Goal: Information Seeking & Learning: Learn about a topic

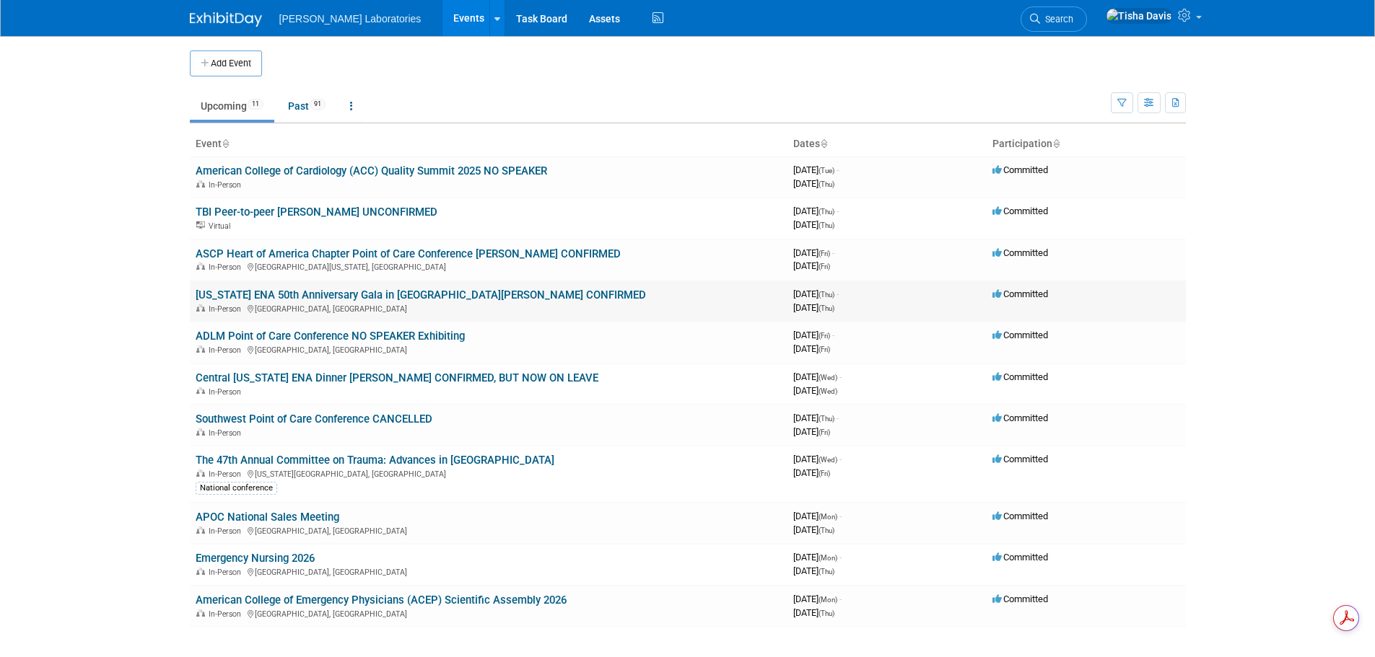
click at [372, 294] on link "[US_STATE] ENA 50th Anniversary Gala in [GEOGRAPHIC_DATA][PERSON_NAME] CONFIRMED" at bounding box center [421, 295] width 450 height 13
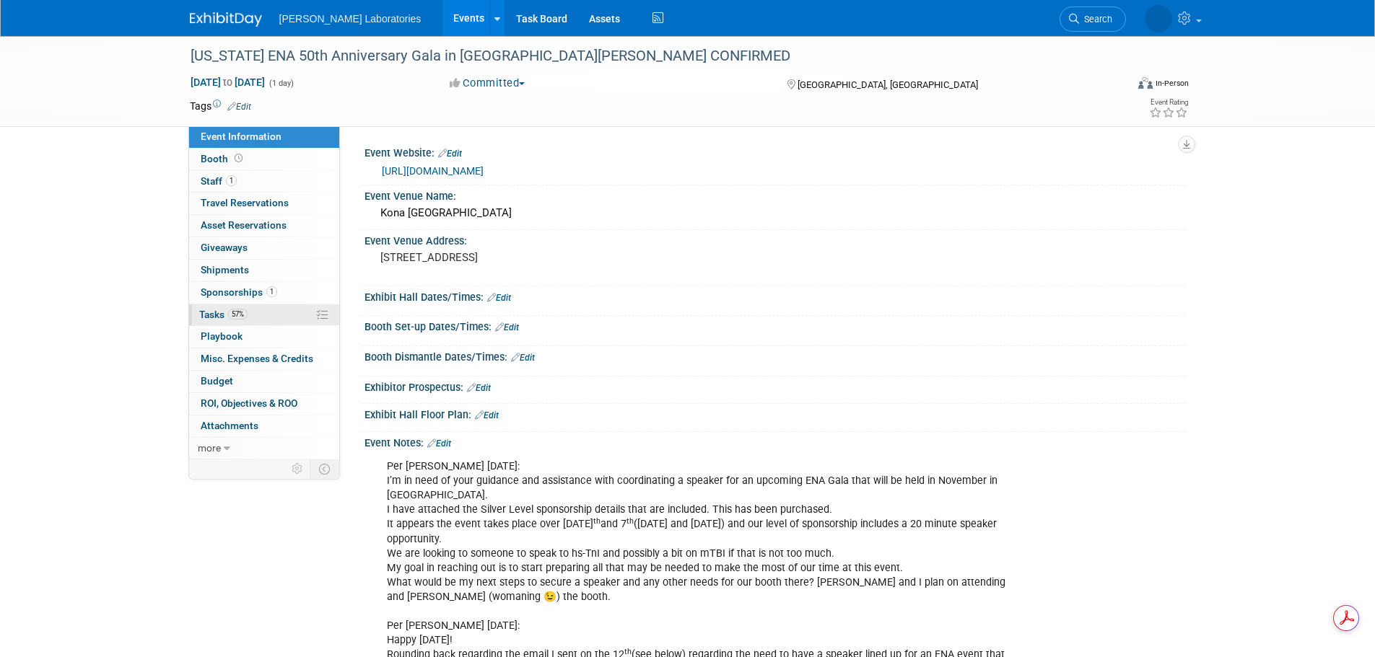
click at [206, 311] on span "Tasks 57%" at bounding box center [223, 315] width 48 height 12
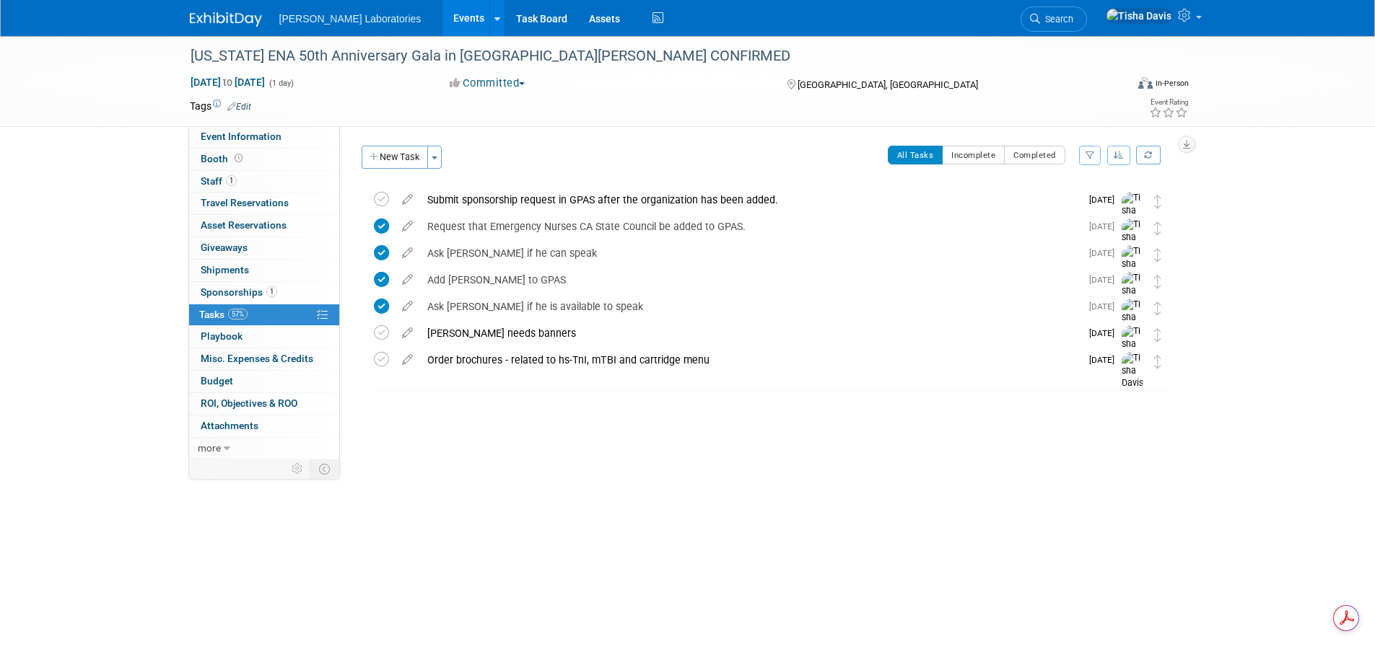
click at [442, 7] on link "Events" at bounding box center [468, 18] width 53 height 36
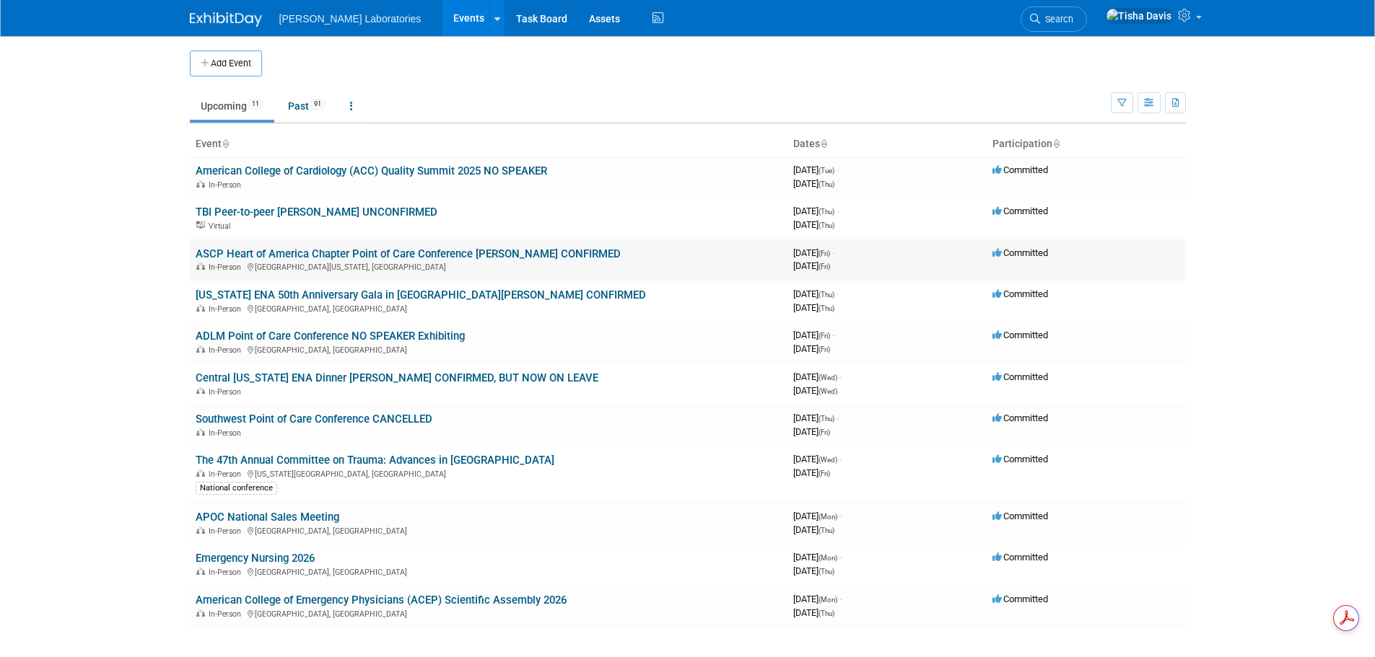
click at [343, 252] on link "ASCP Heart of America Chapter Point of Care Conference [PERSON_NAME] CONFIRMED" at bounding box center [408, 254] width 425 height 13
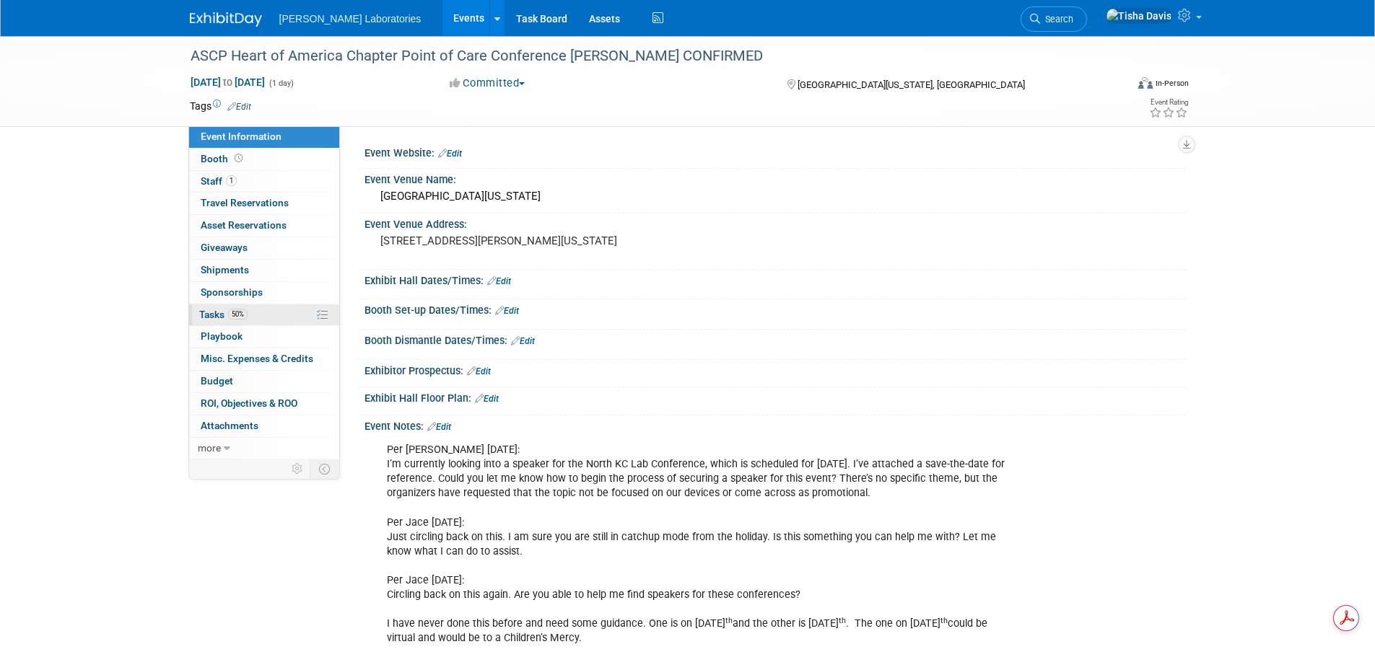
click at [211, 310] on span "Tasks 50%" at bounding box center [223, 315] width 48 height 12
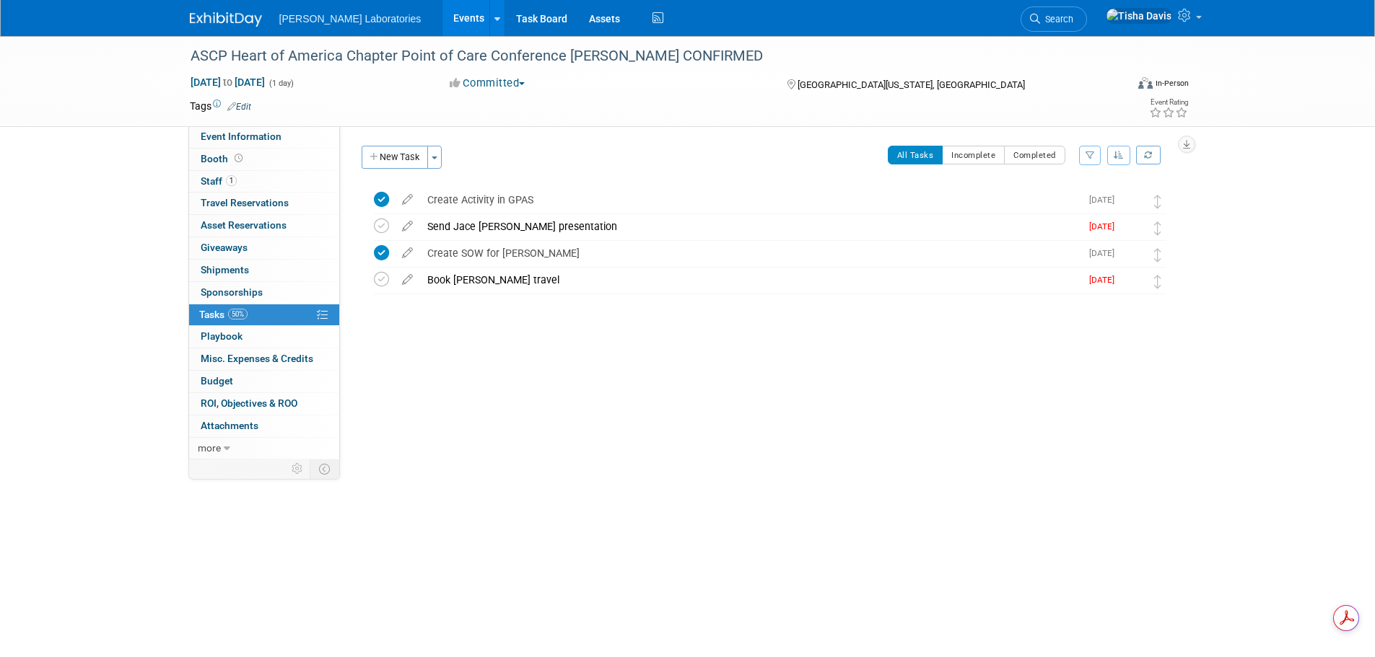
click at [442, 18] on link "Events" at bounding box center [468, 18] width 53 height 36
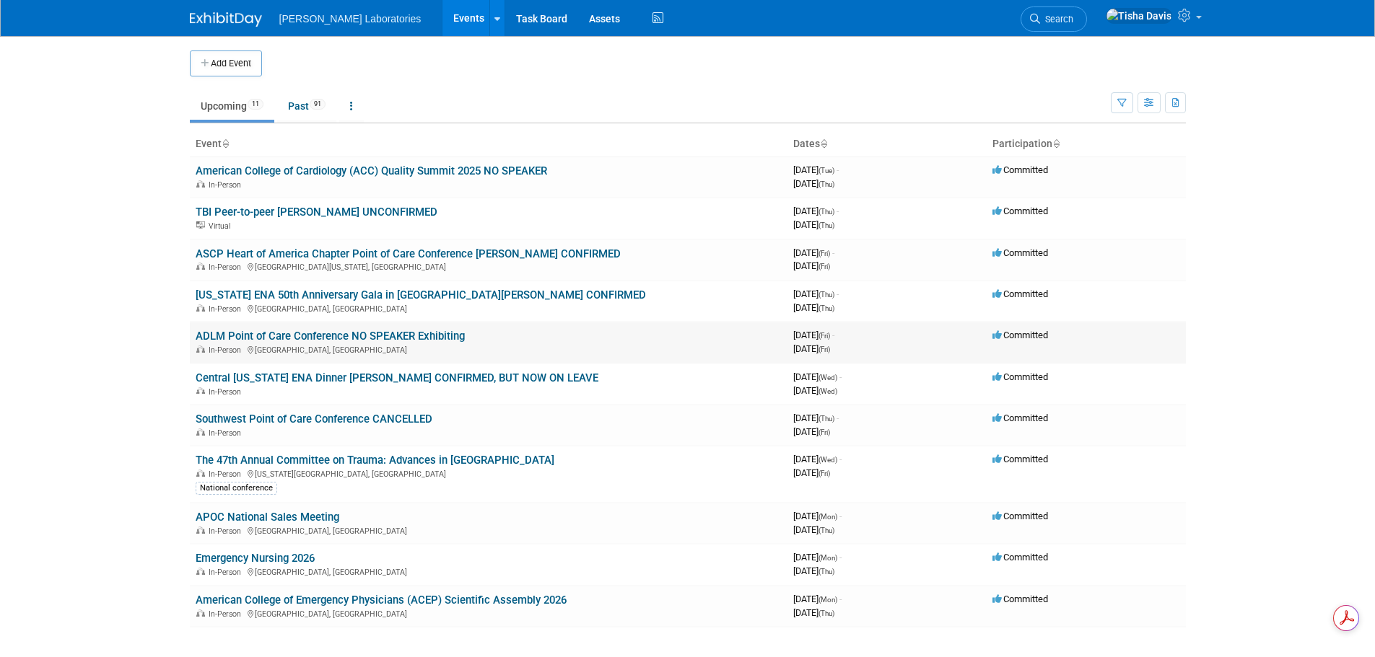
click at [330, 339] on link "ADLM Point of Care Conference NO SPEAKER Exhibiting" at bounding box center [330, 336] width 269 height 13
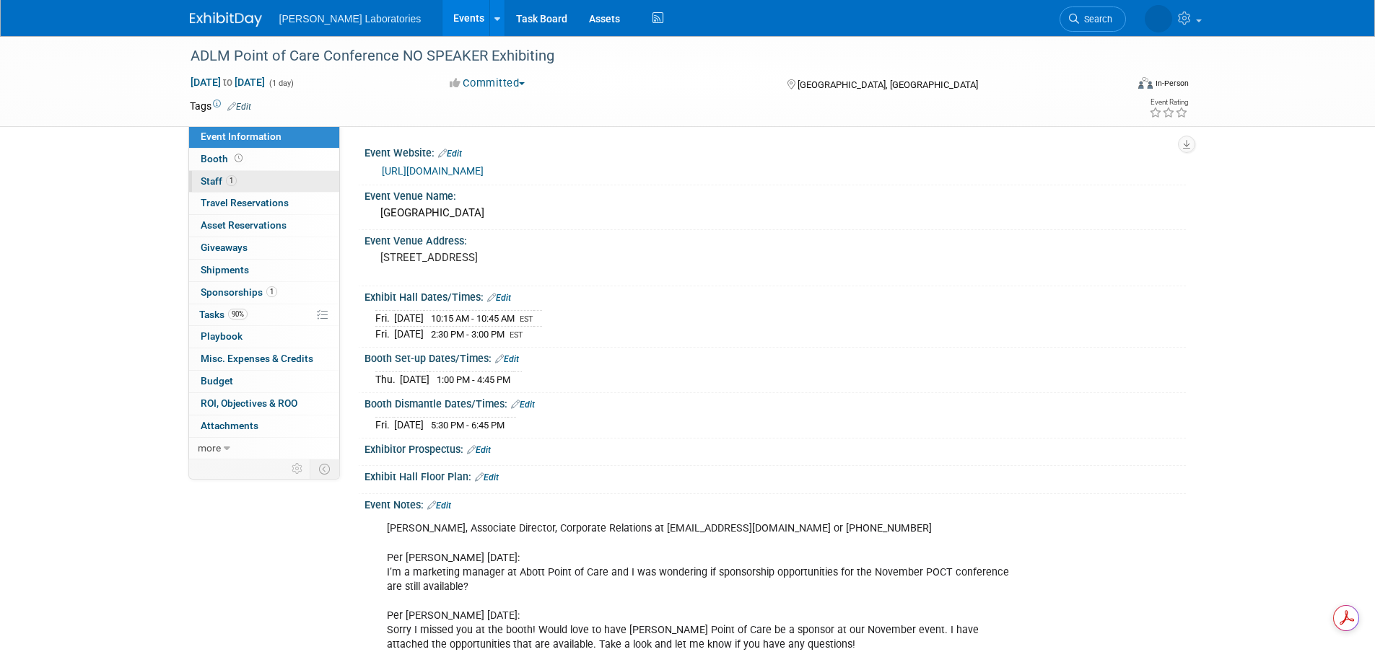
click at [216, 181] on span "Staff 1" at bounding box center [219, 181] width 36 height 12
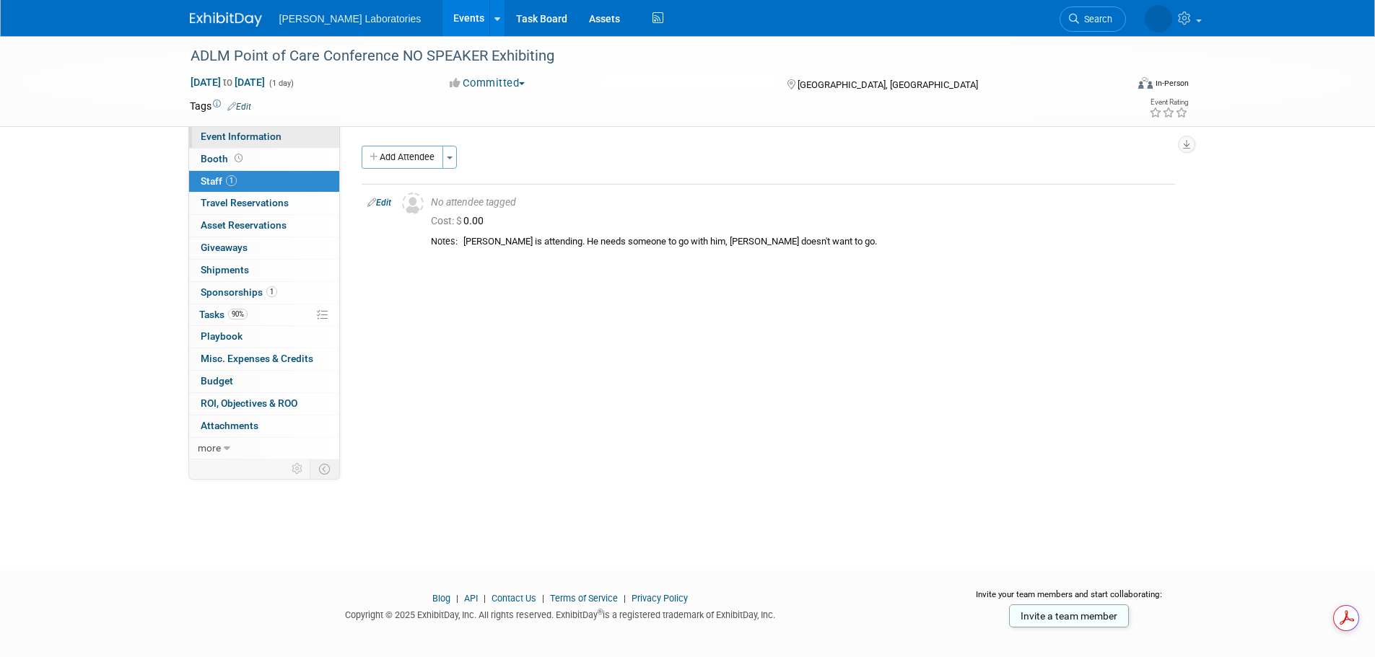
click at [237, 132] on span "Event Information" at bounding box center [241, 137] width 81 height 12
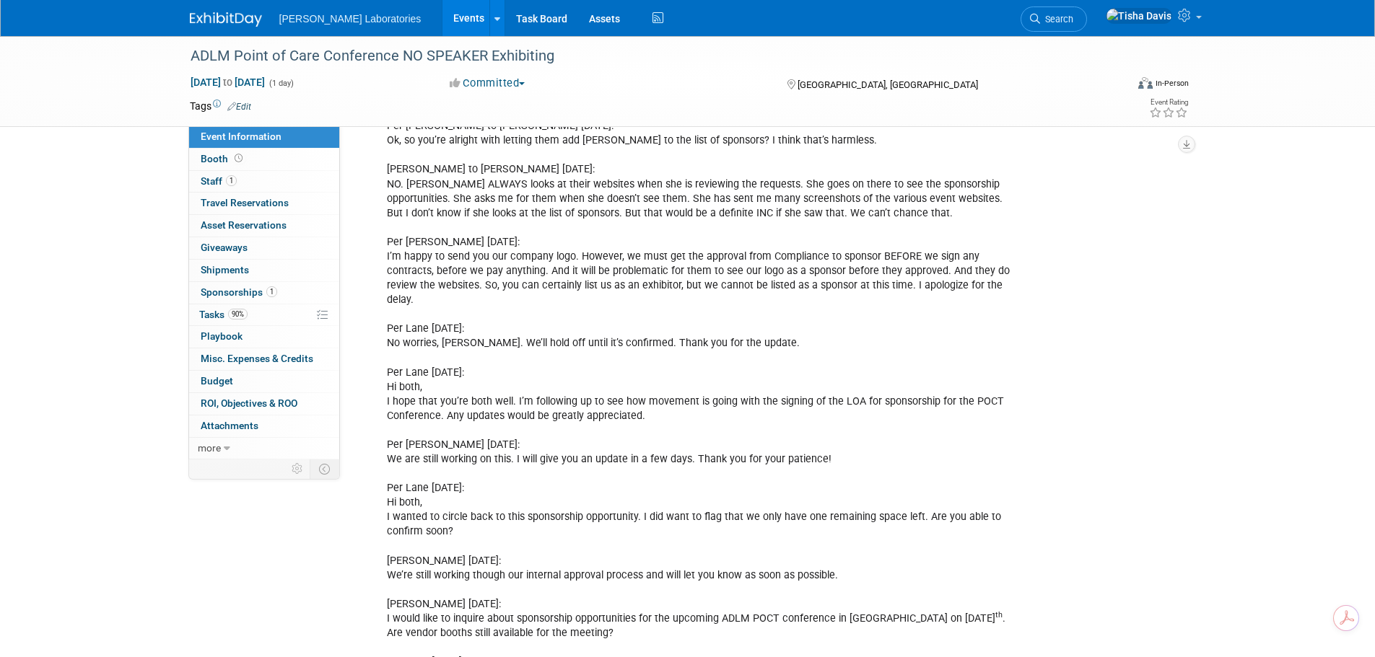
scroll to position [1310, 0]
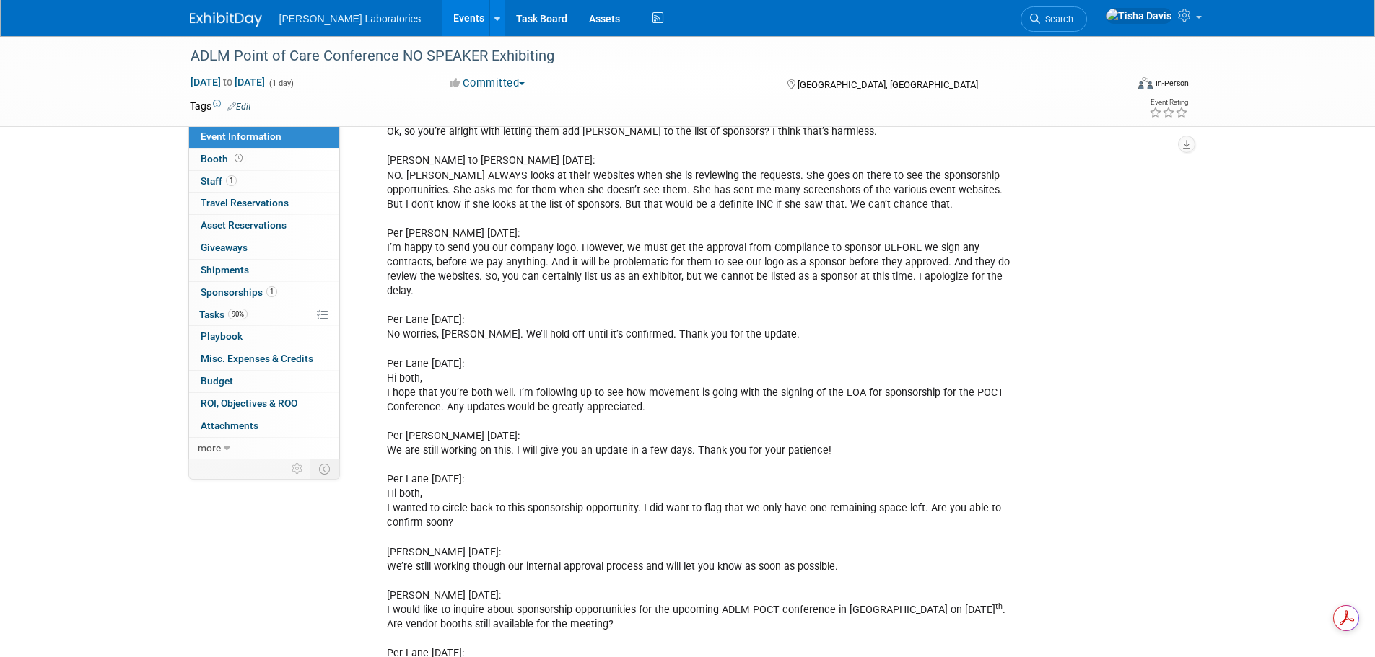
click at [442, 23] on link "Events" at bounding box center [468, 18] width 53 height 36
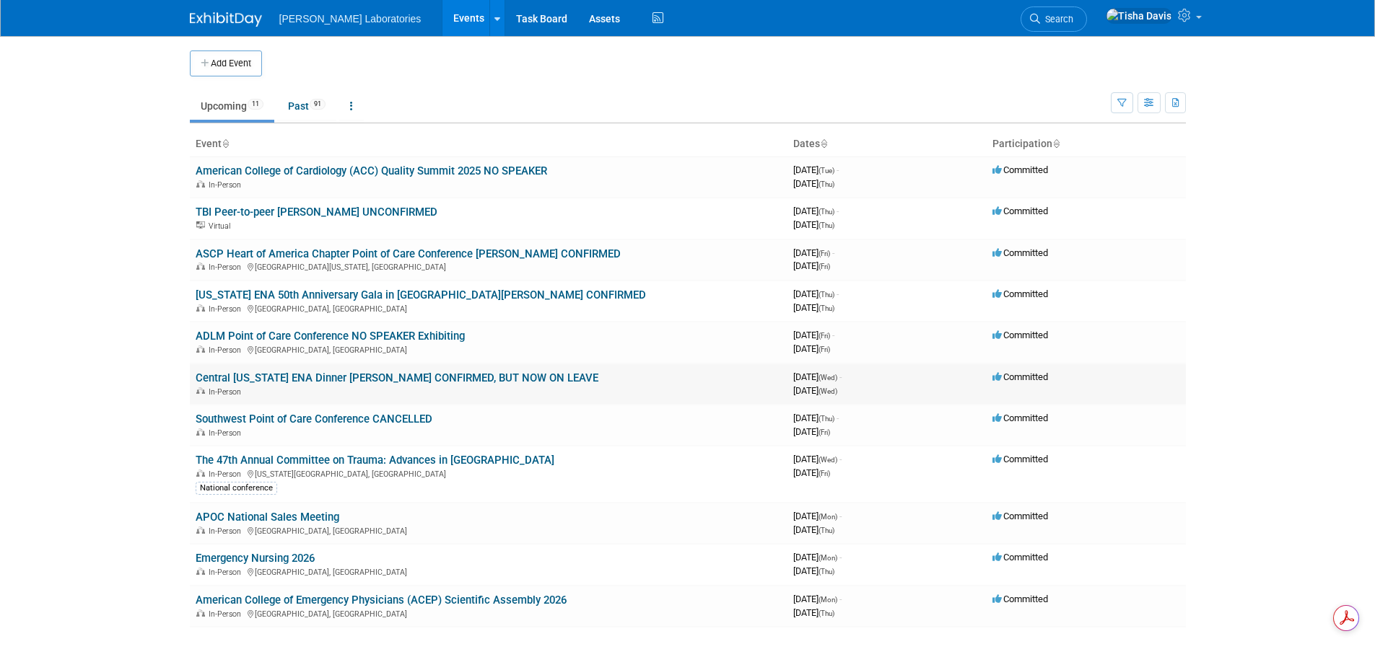
click at [315, 375] on link "Central [US_STATE] ENA Dinner [PERSON_NAME] CONFIRMED, BUT NOW ON LEAVE" at bounding box center [397, 378] width 403 height 13
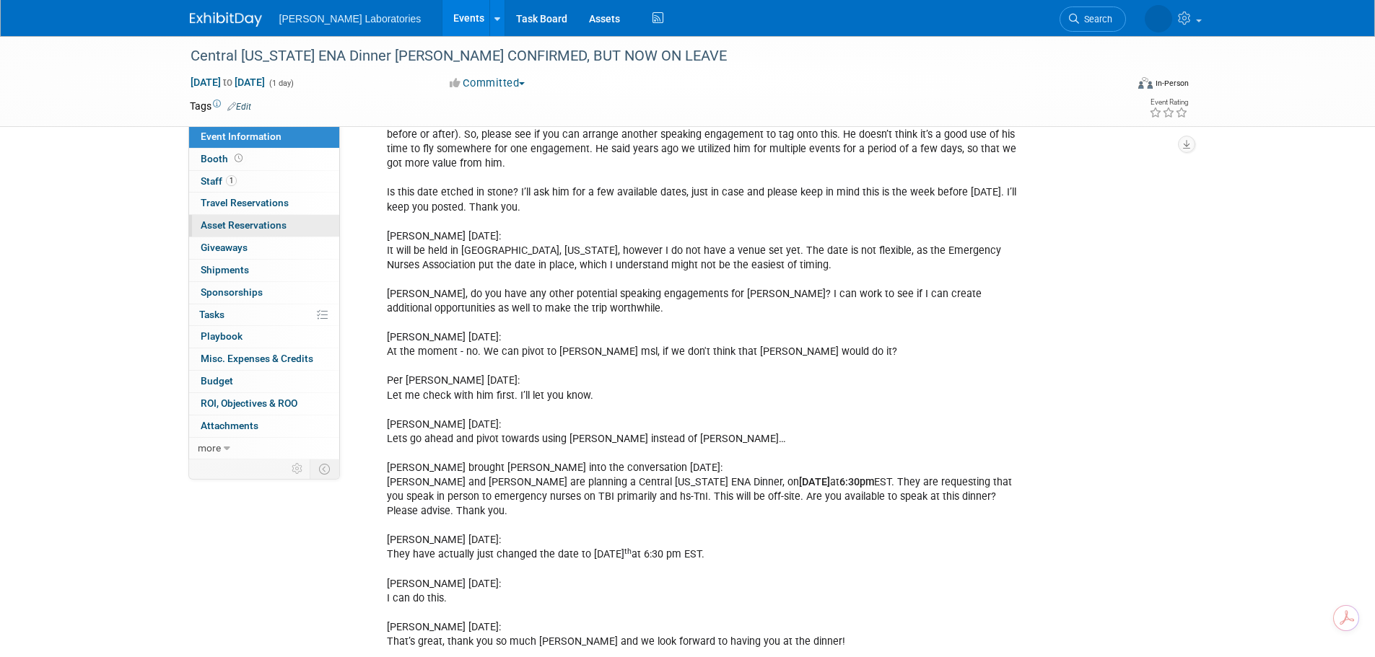
scroll to position [839, 0]
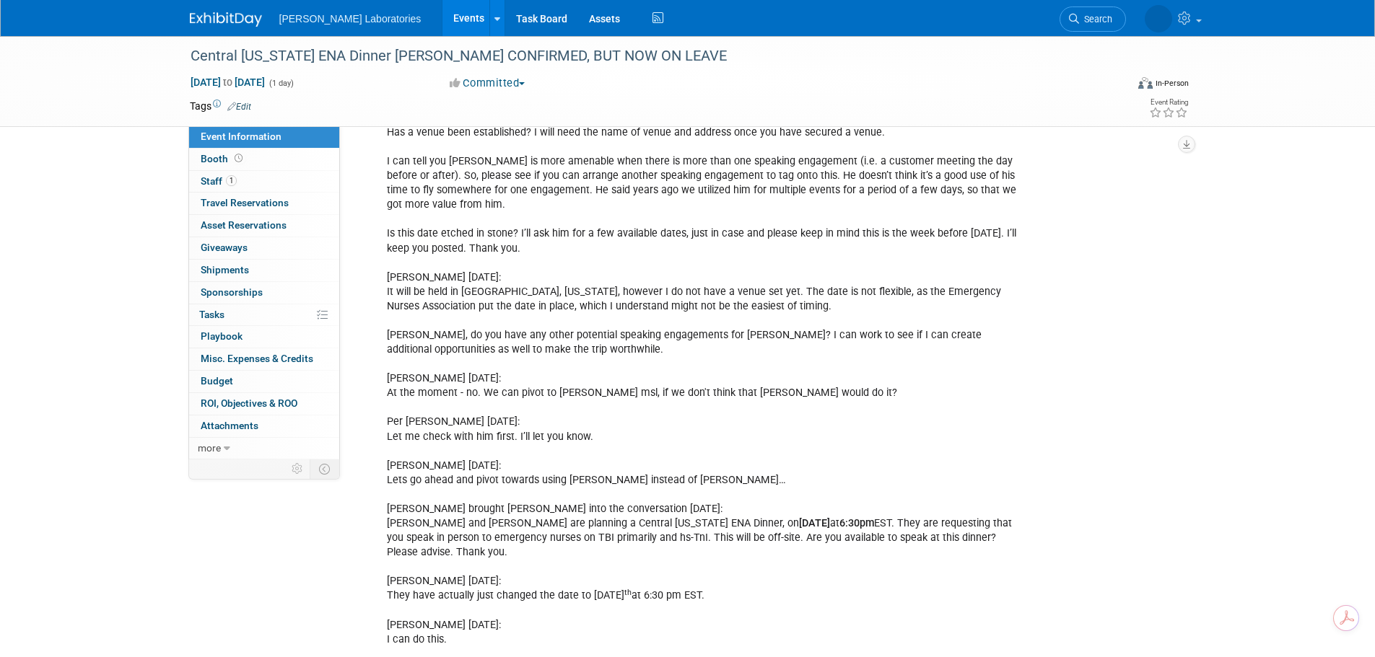
click at [442, 17] on link "Events" at bounding box center [468, 18] width 53 height 36
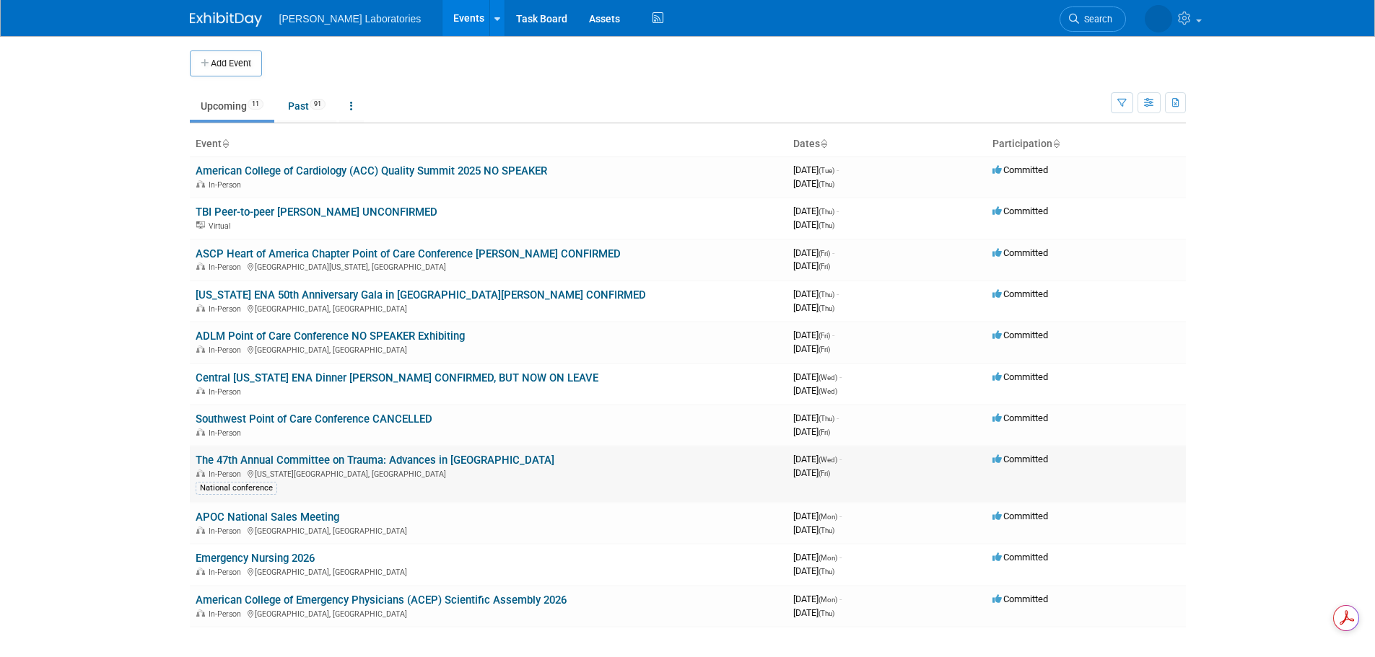
click at [353, 463] on link "The 47th Annual Committee on Trauma: Advances in [GEOGRAPHIC_DATA]" at bounding box center [375, 460] width 359 height 13
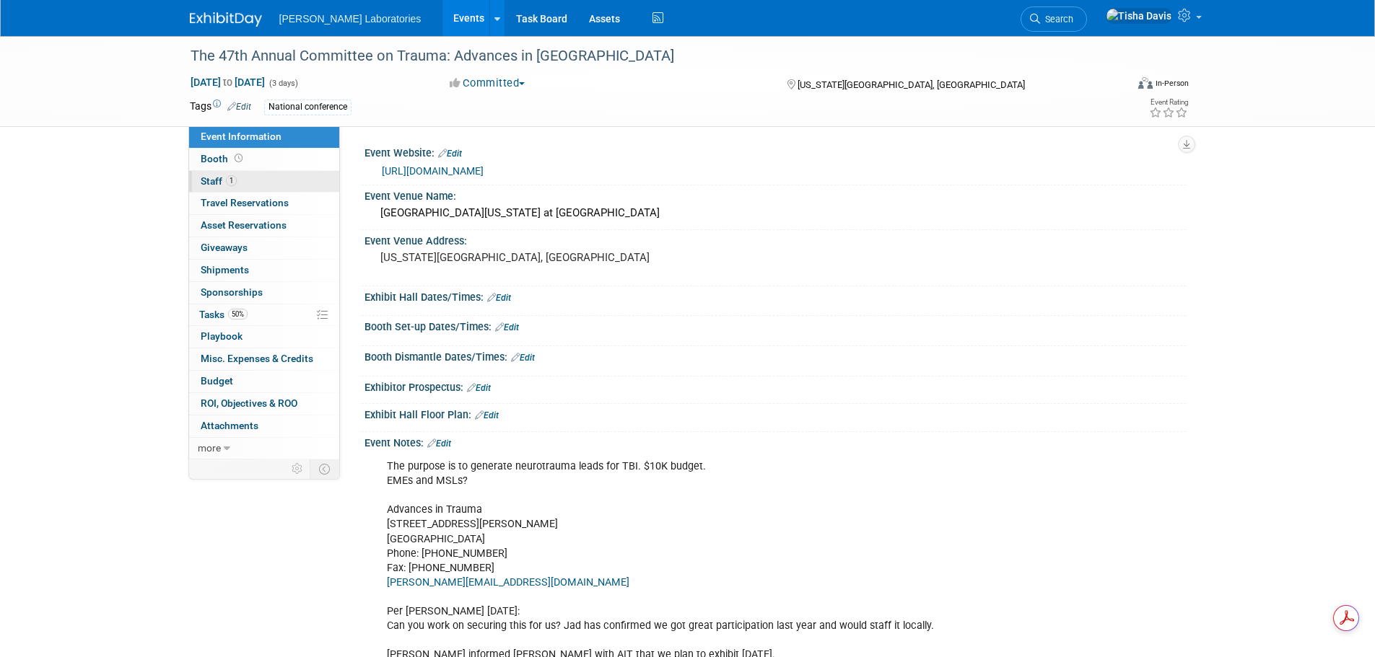
click at [208, 181] on span "Staff 1" at bounding box center [219, 181] width 36 height 12
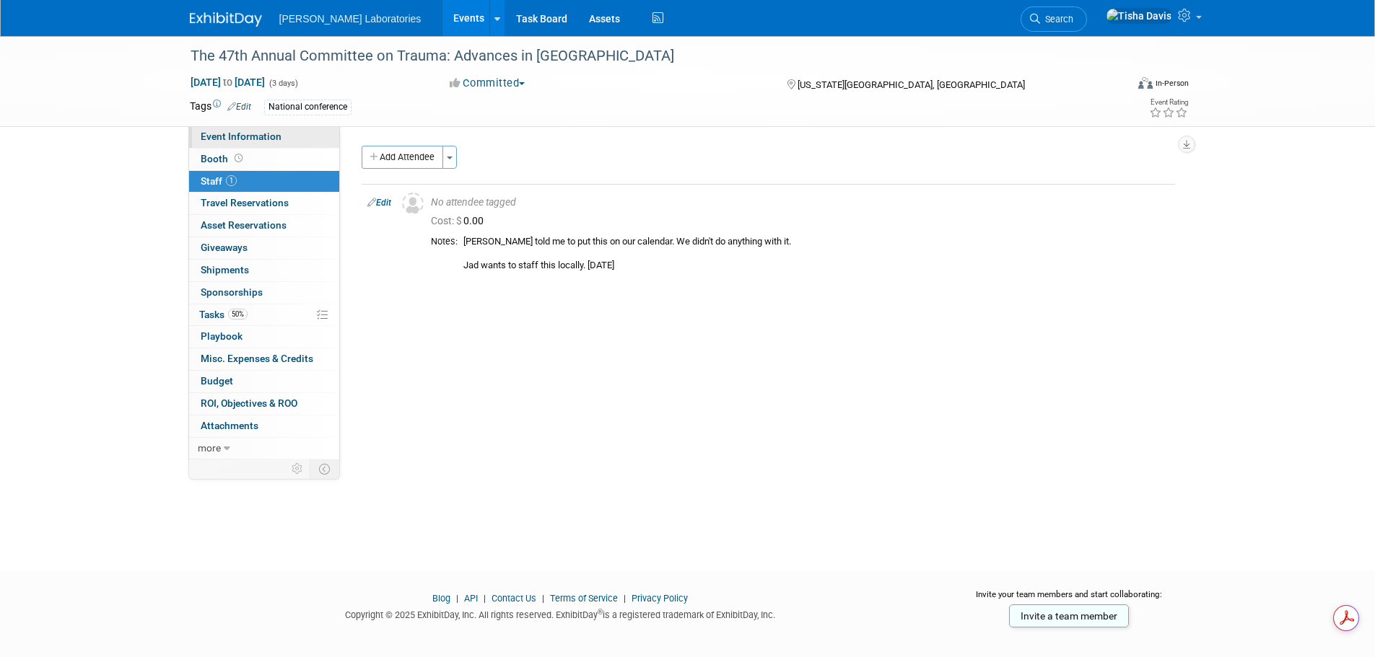
click at [248, 130] on link "Event Information" at bounding box center [264, 137] width 150 height 22
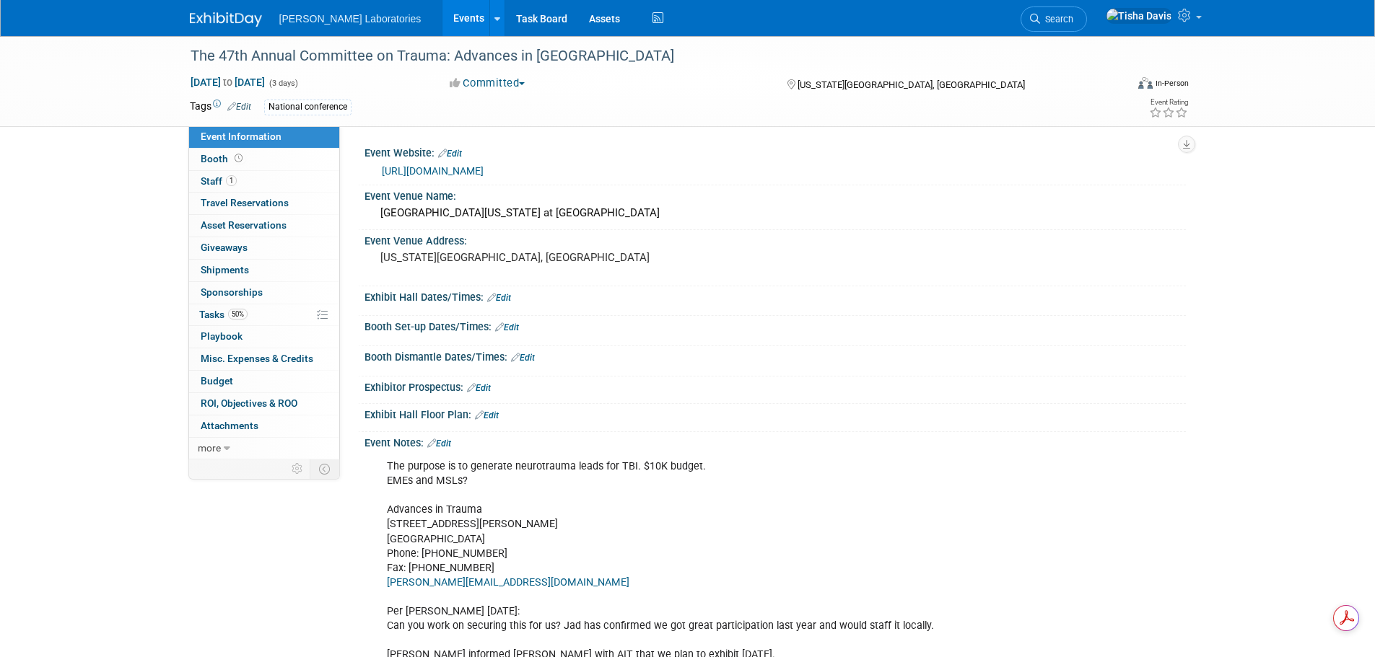
click at [909, 356] on div "Booth Dismantle Dates/Times: Edit" at bounding box center [774, 355] width 821 height 19
